Goal: Task Accomplishment & Management: Use online tool/utility

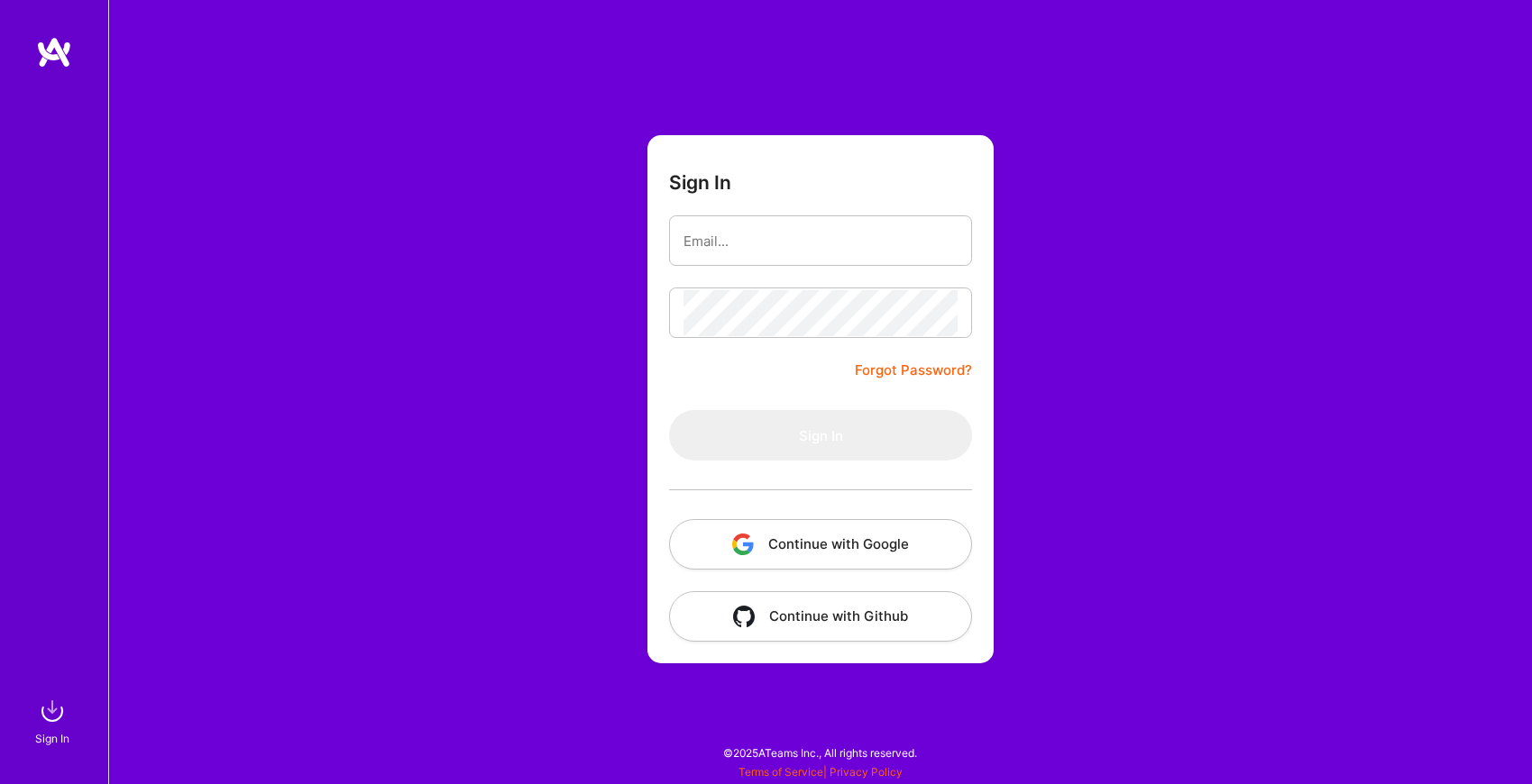
click at [683, 232] on div at bounding box center [683, 232] width 0 height 0
type input "[EMAIL_ADDRESS][DOMAIN_NAME]"
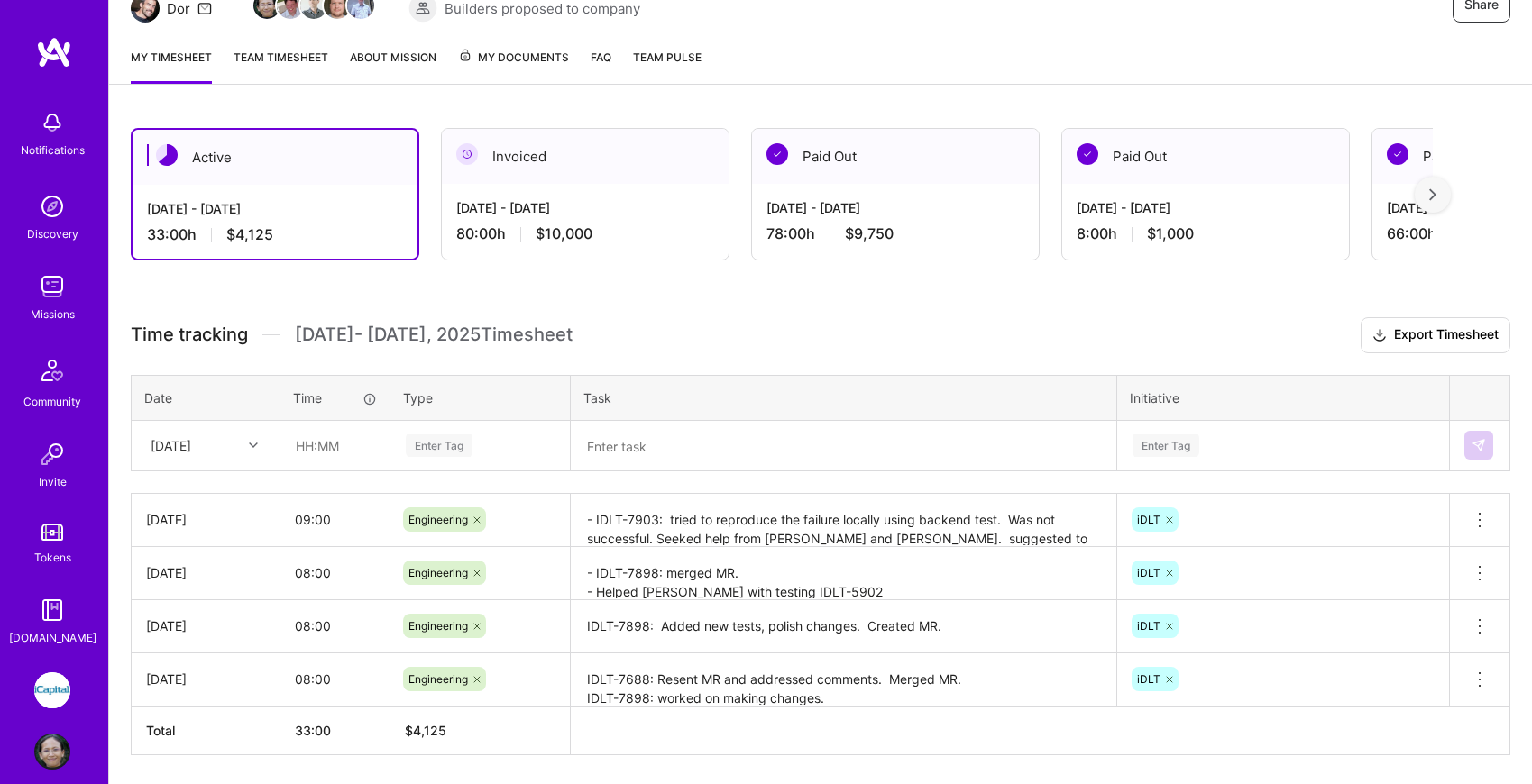
scroll to position [262, 0]
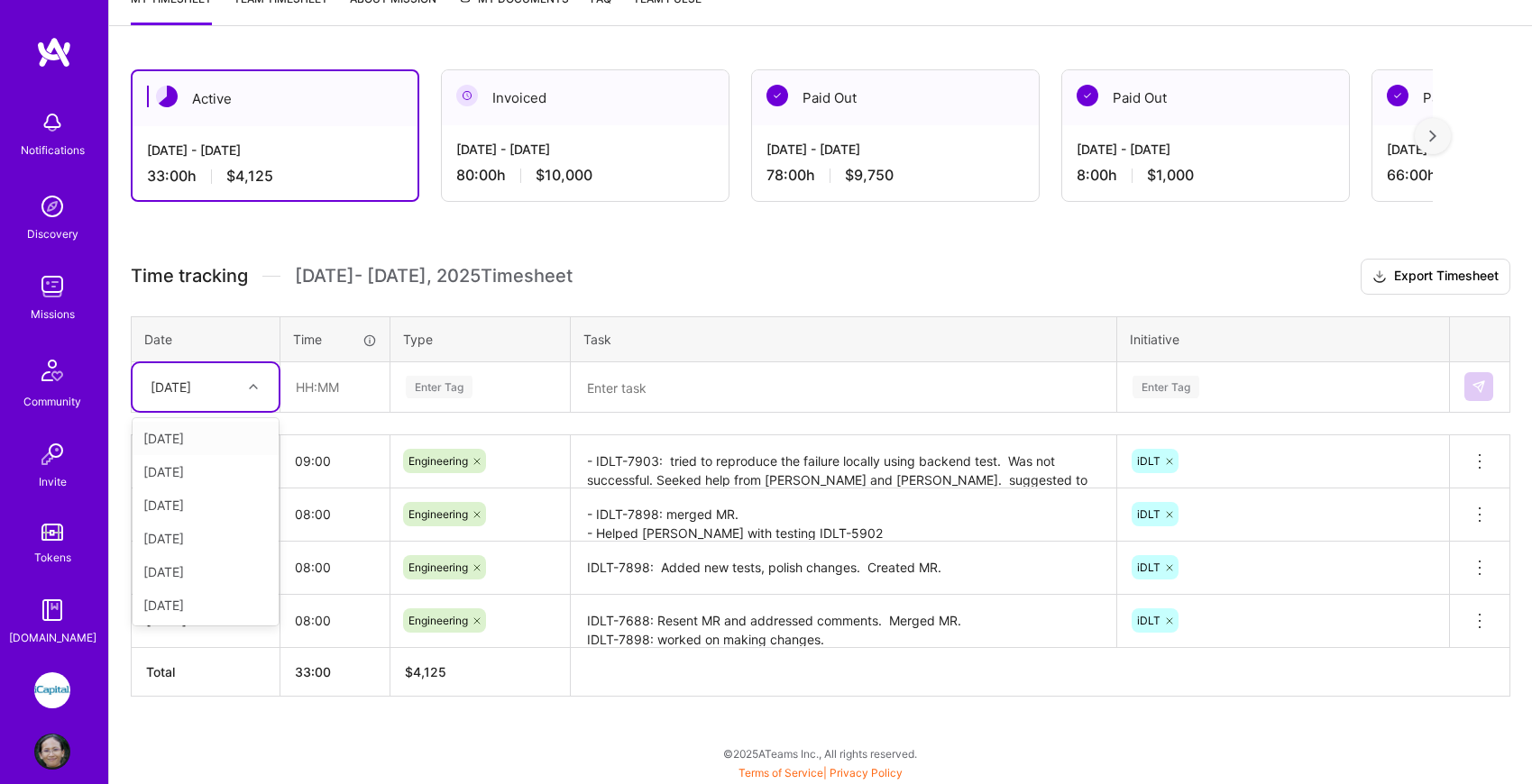
click at [260, 386] on div at bounding box center [255, 386] width 27 height 24
click at [191, 391] on div "[DATE]" at bounding box center [171, 387] width 41 height 19
click at [349, 385] on input "text" at bounding box center [334, 386] width 107 height 47
type input "08:00"
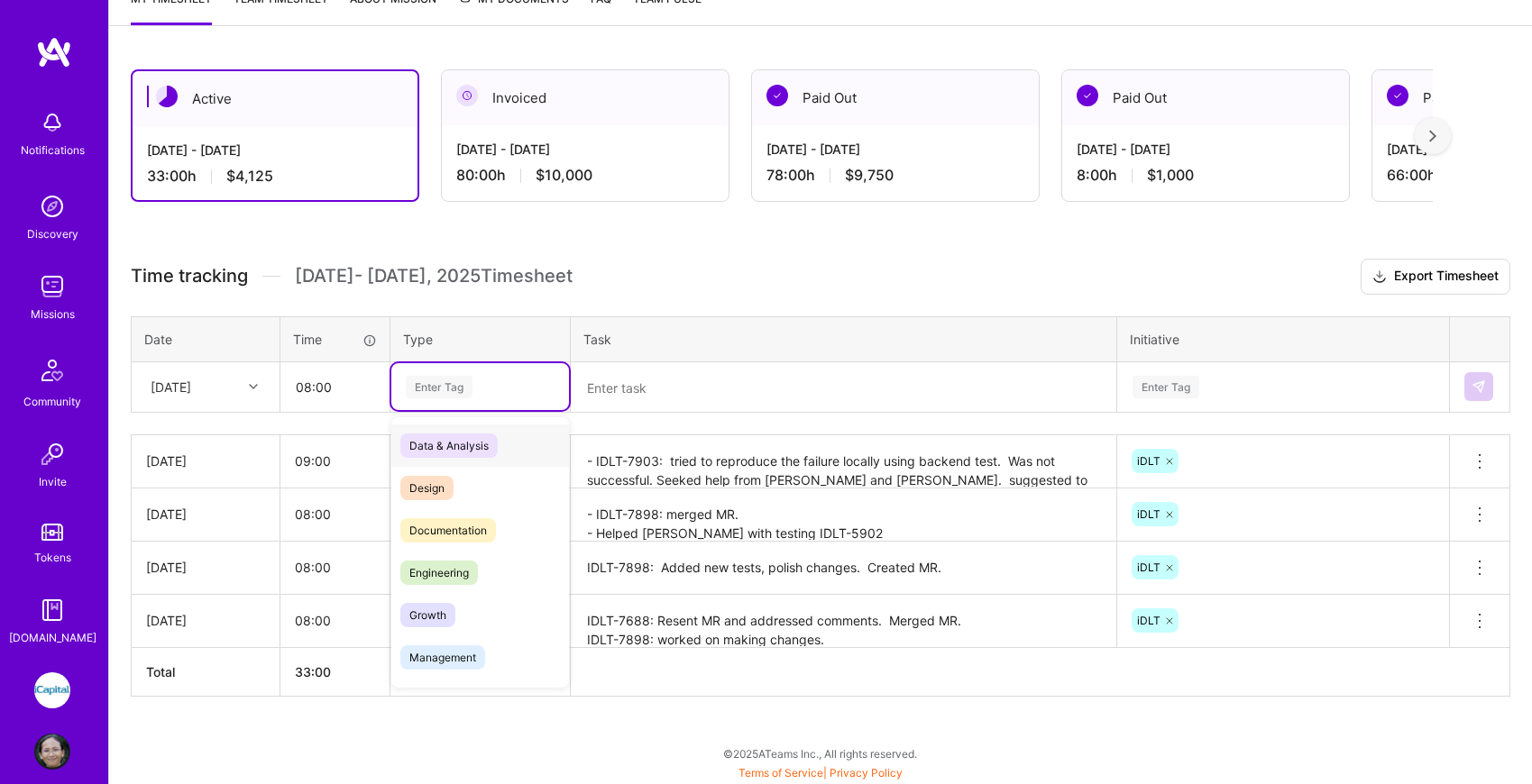
click at [455, 383] on div "Enter Tag" at bounding box center [439, 386] width 66 height 27
click at [462, 579] on span "Engineering" at bounding box center [439, 573] width 78 height 25
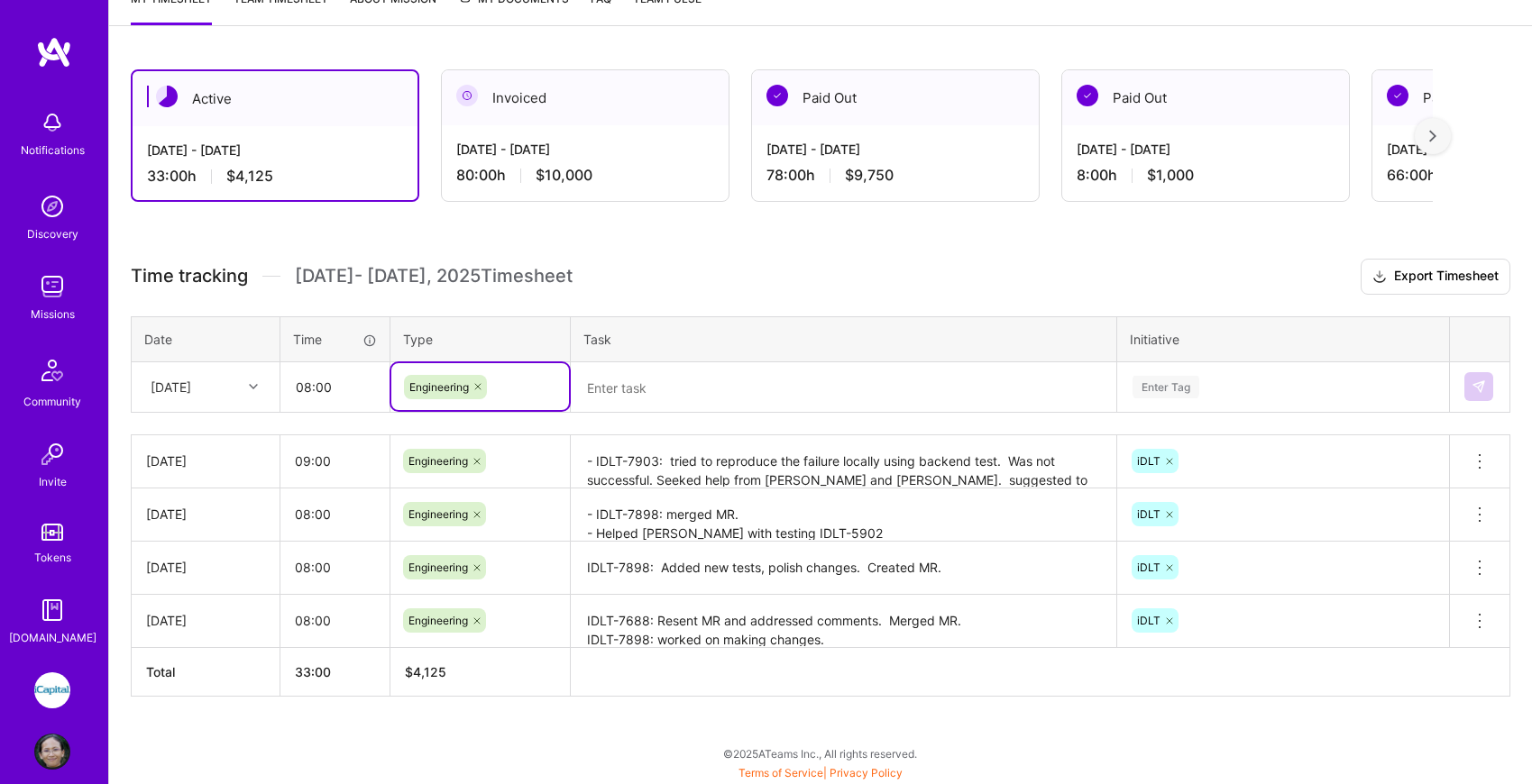
click at [649, 396] on textarea at bounding box center [843, 386] width 542 height 46
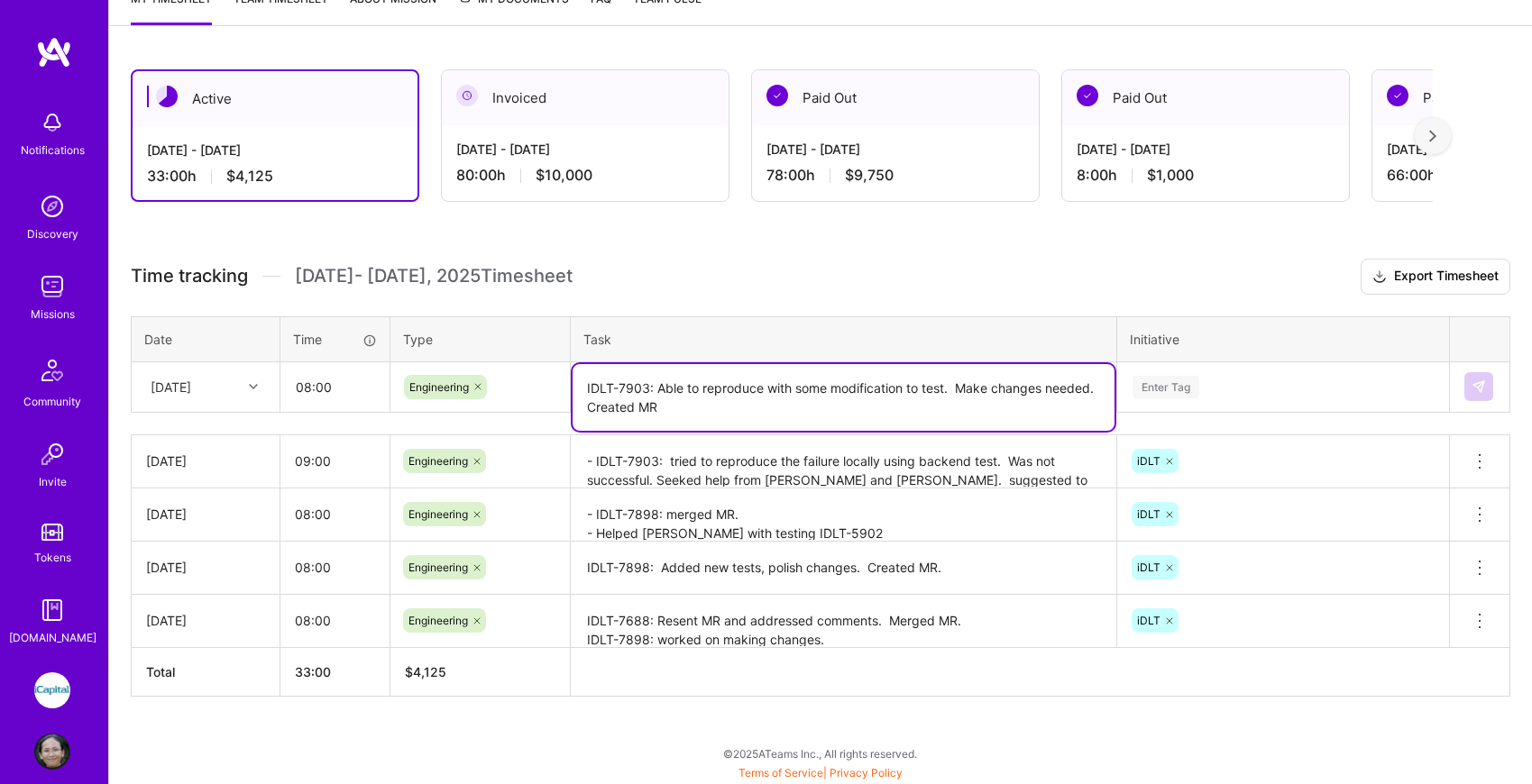
type textarea "IDLT-7903: Able to reproduce with some modification to test. Make changes neede…"
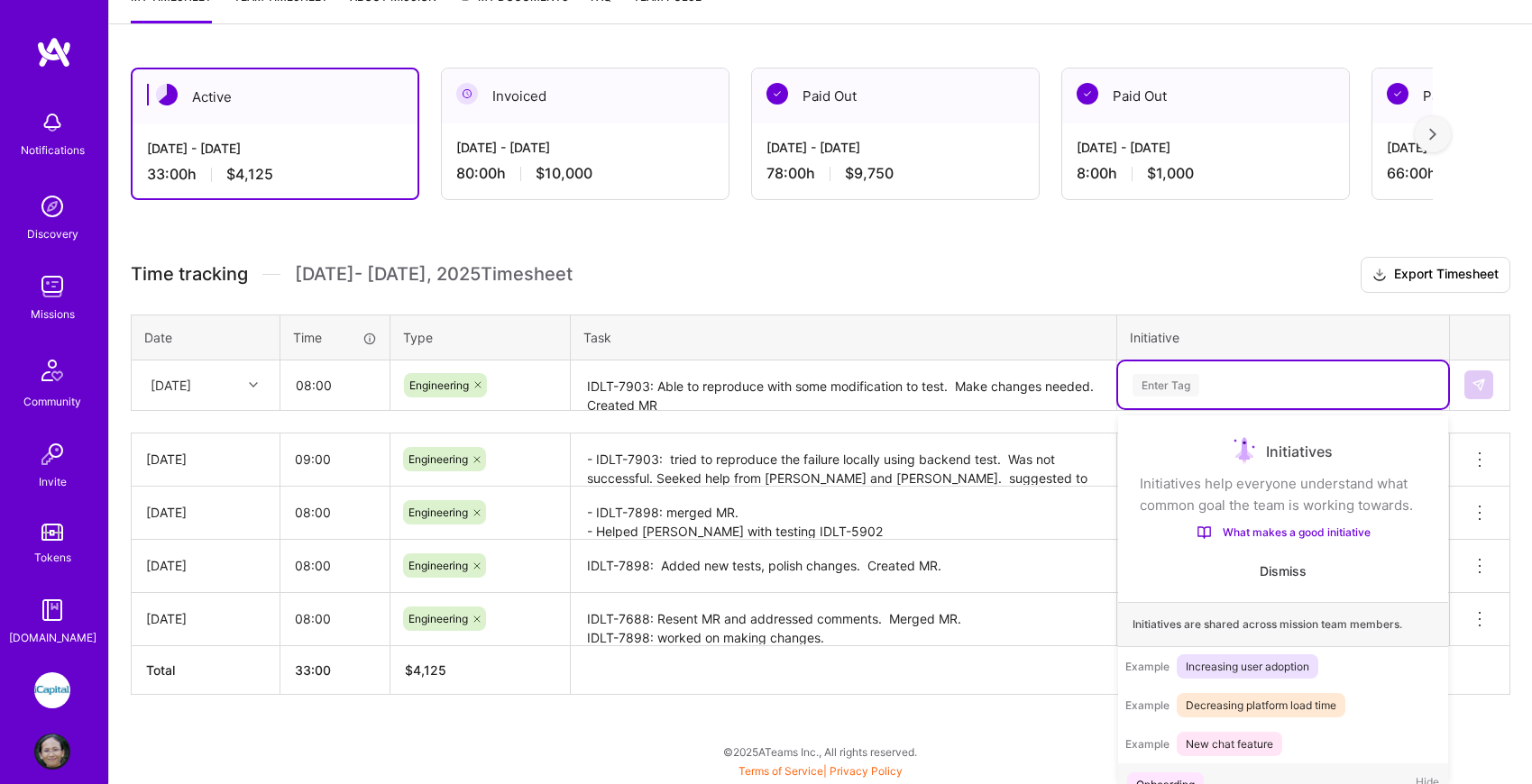
click at [1260, 368] on div "Enter Tag" at bounding box center [1283, 384] width 330 height 46
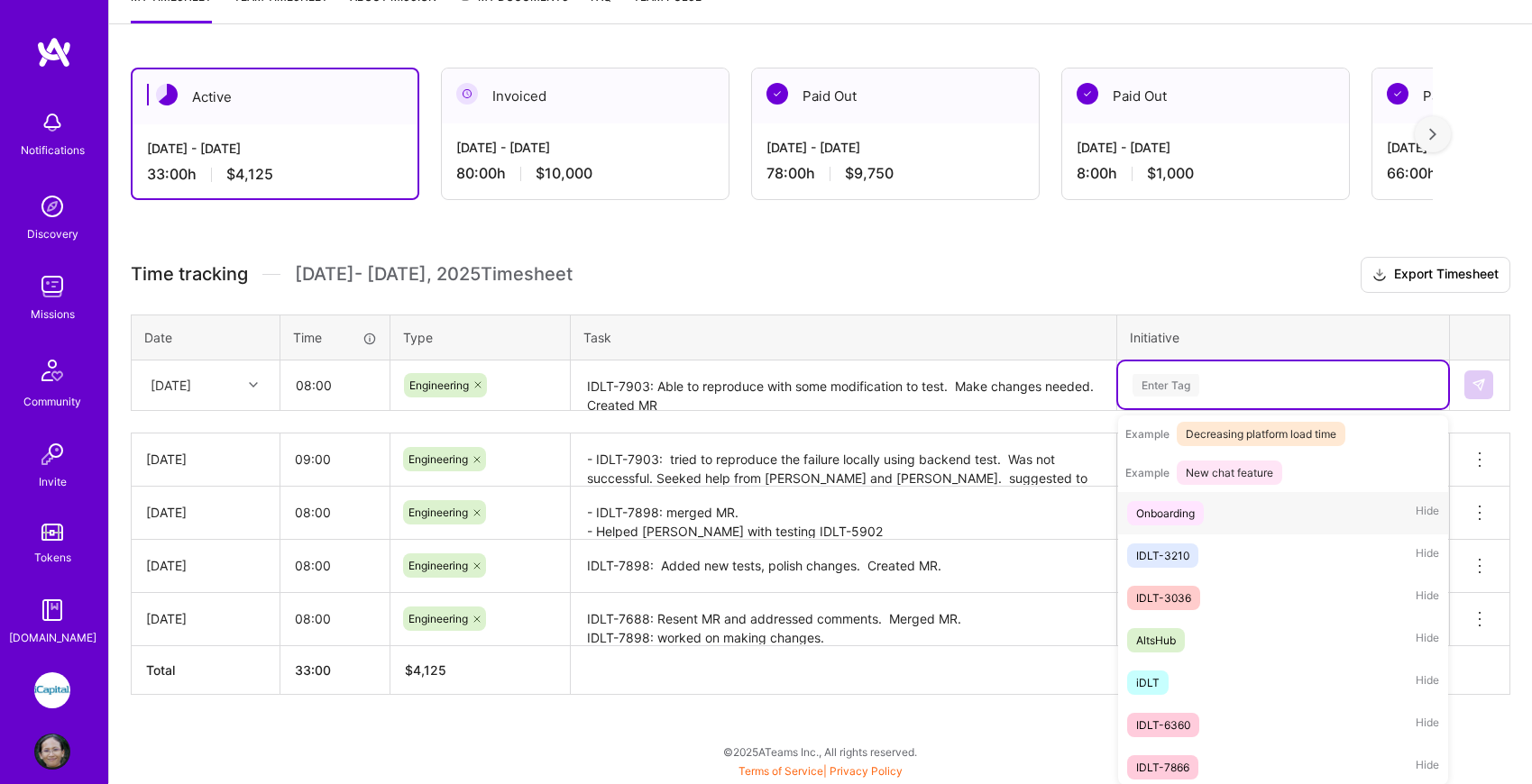
scroll to position [274, 0]
click at [1181, 674] on div "iDLT Hide" at bounding box center [1283, 680] width 330 height 43
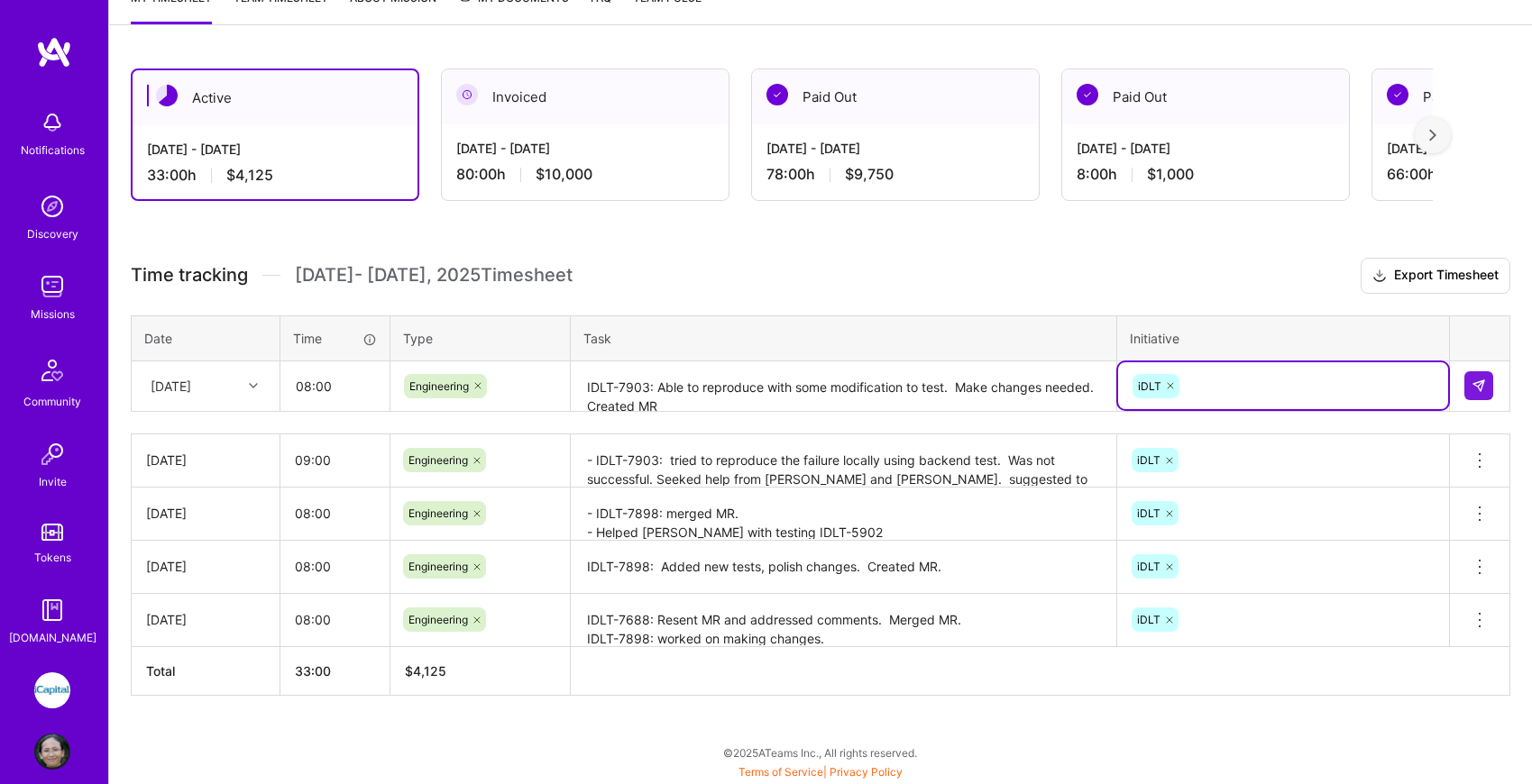
scroll to position [262, 0]
click at [1484, 385] on img at bounding box center [1478, 386] width 14 height 14
